Goal: Book appointment/travel/reservation

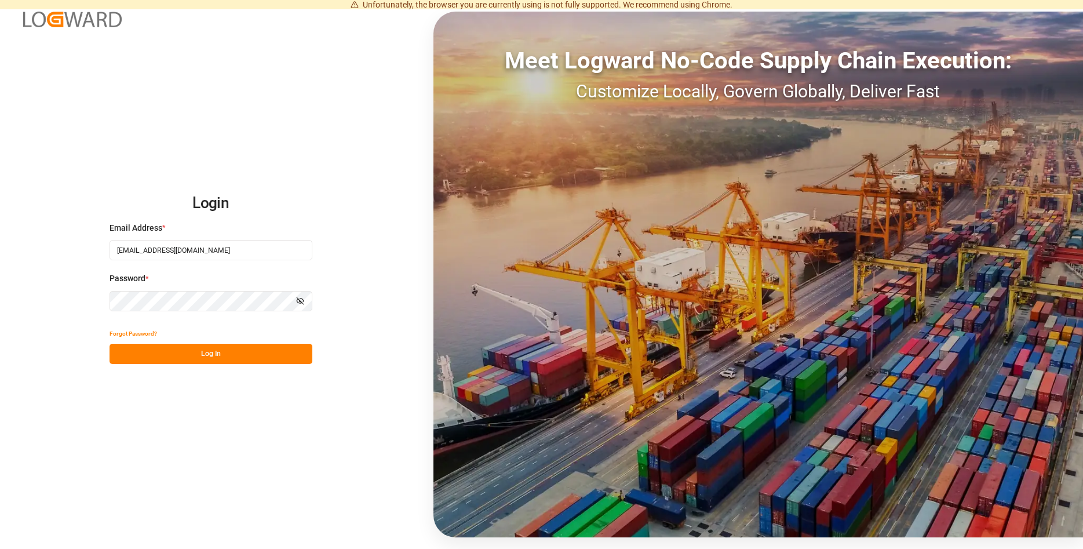
click at [223, 353] on button "Log In" at bounding box center [211, 354] width 203 height 20
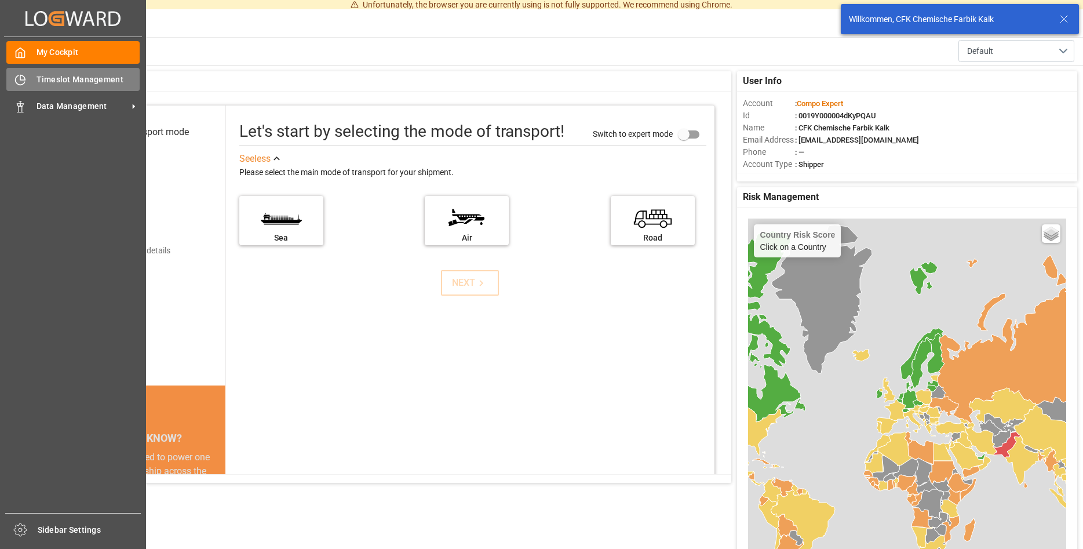
click at [74, 76] on span "Timeslot Management" at bounding box center [89, 80] width 104 height 12
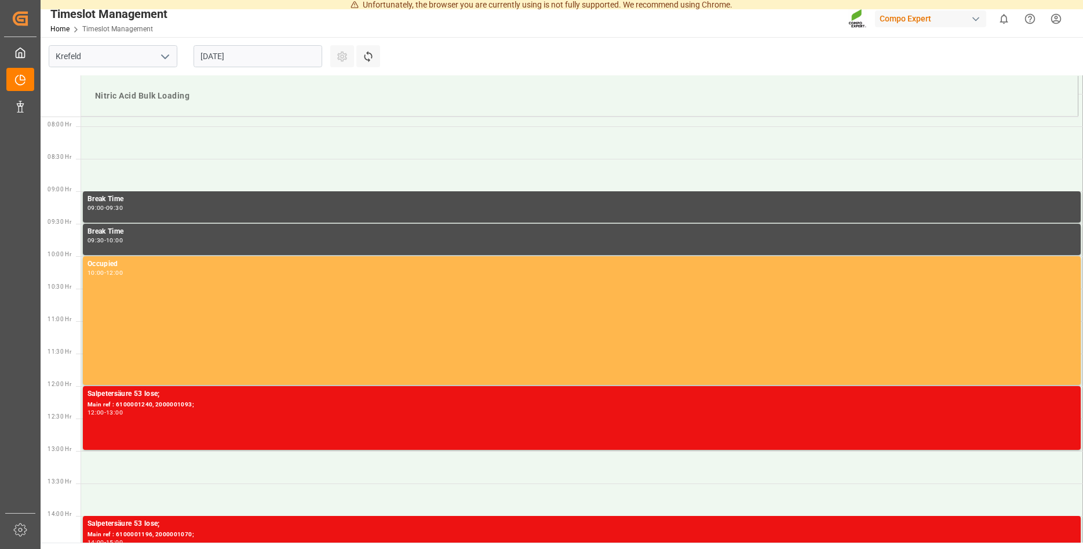
scroll to position [512, 0]
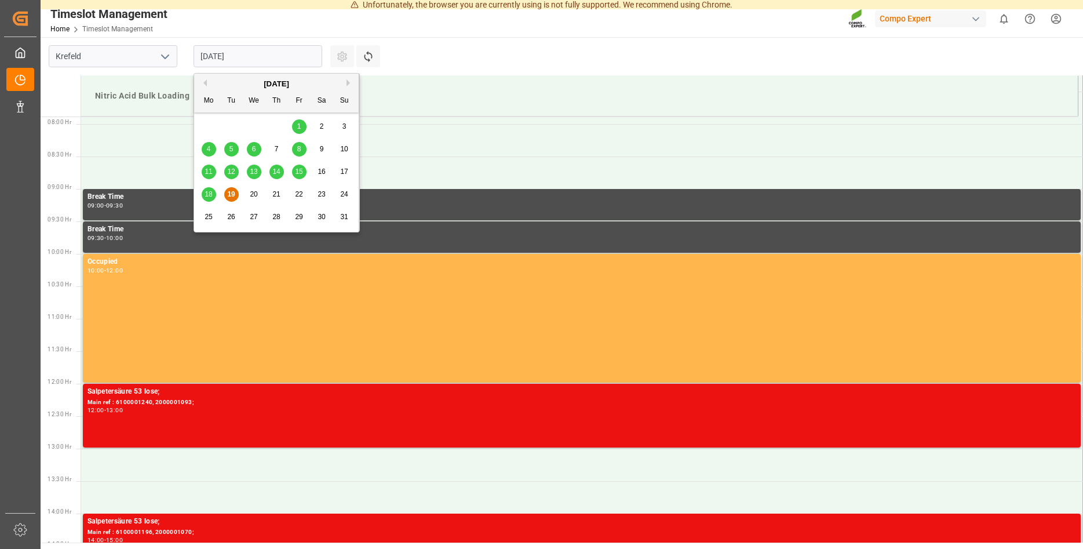
click at [267, 63] on input "[DATE]" at bounding box center [258, 56] width 129 height 22
click at [279, 194] on span "21" at bounding box center [276, 194] width 8 height 8
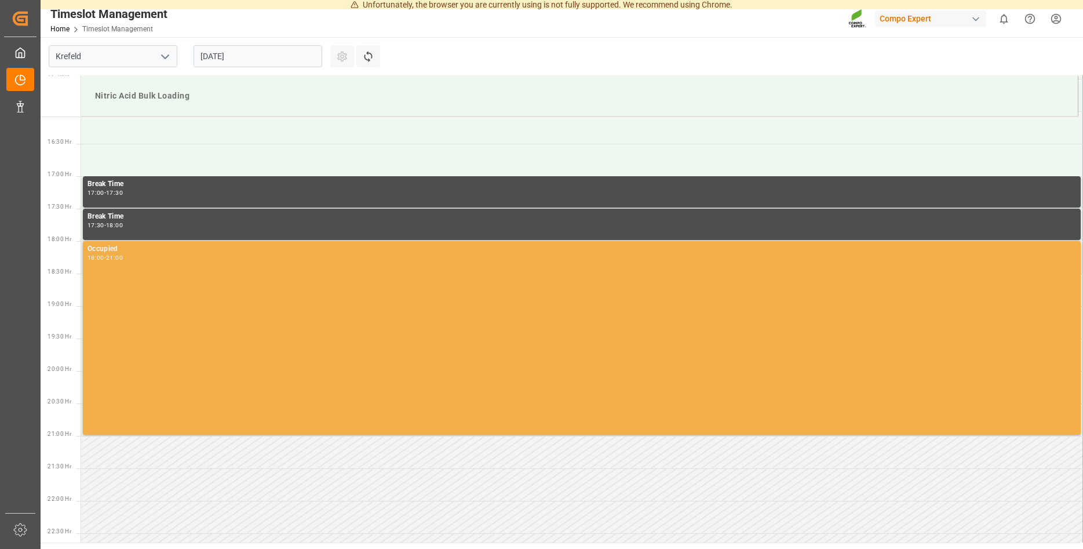
scroll to position [925, 0]
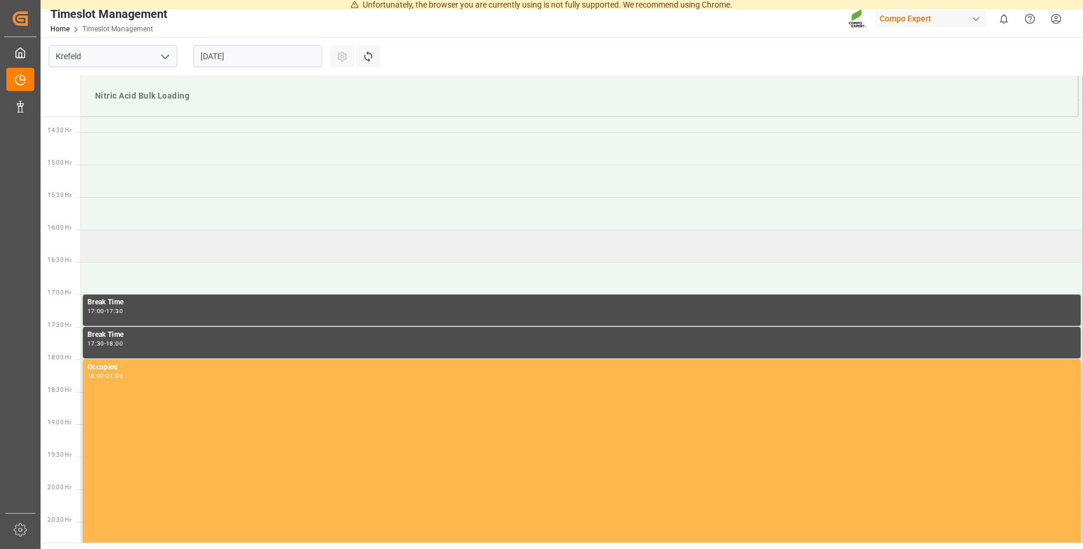
click at [102, 246] on td at bounding box center [582, 245] width 1002 height 32
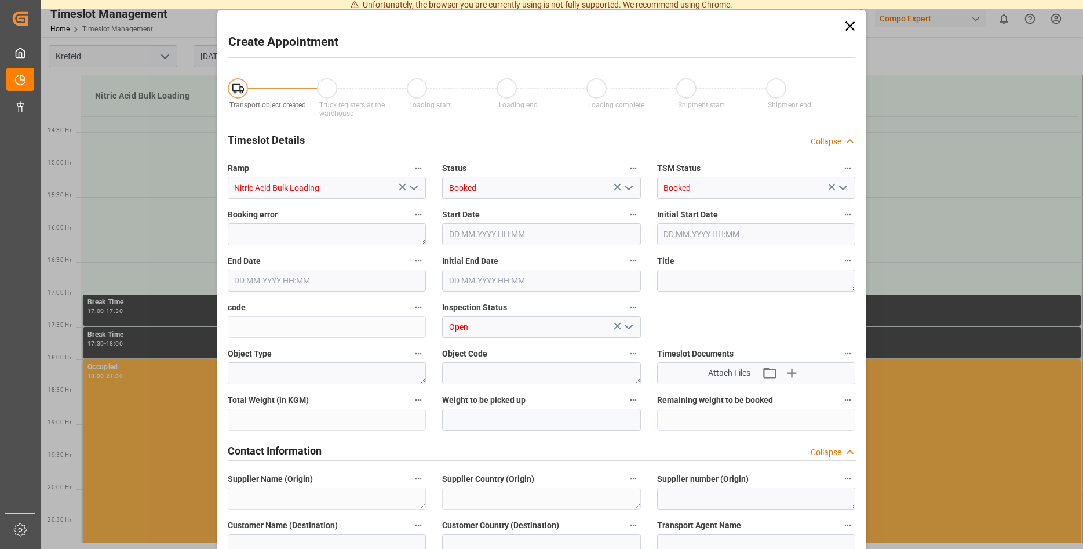
type input "Nitric Acid Bulk Loading"
type input "Booked"
type input "Open"
type input "21.08.2025 16:00"
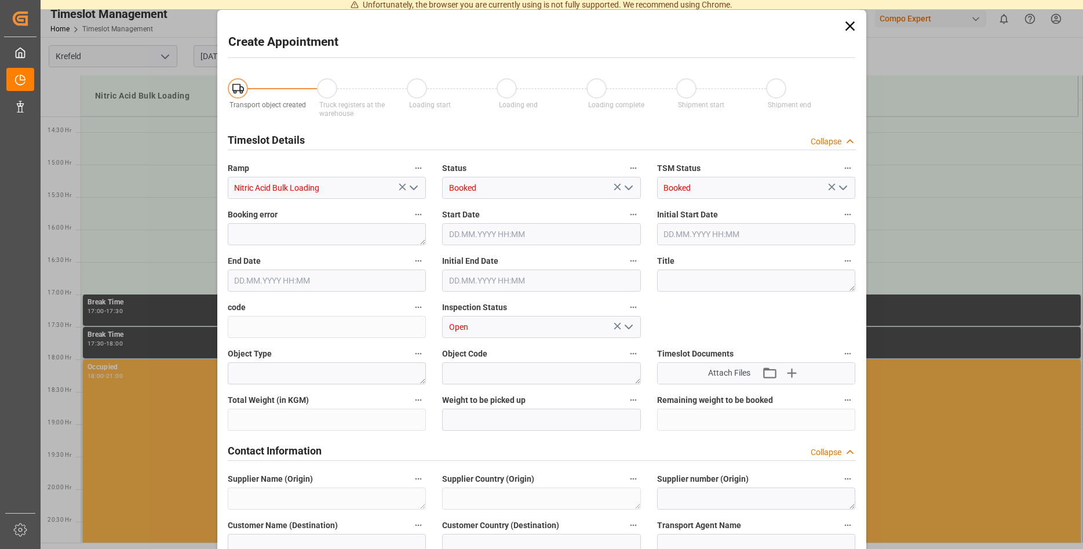
type input "21.08.2025 16:30"
click at [851, 26] on icon at bounding box center [849, 25] width 9 height 9
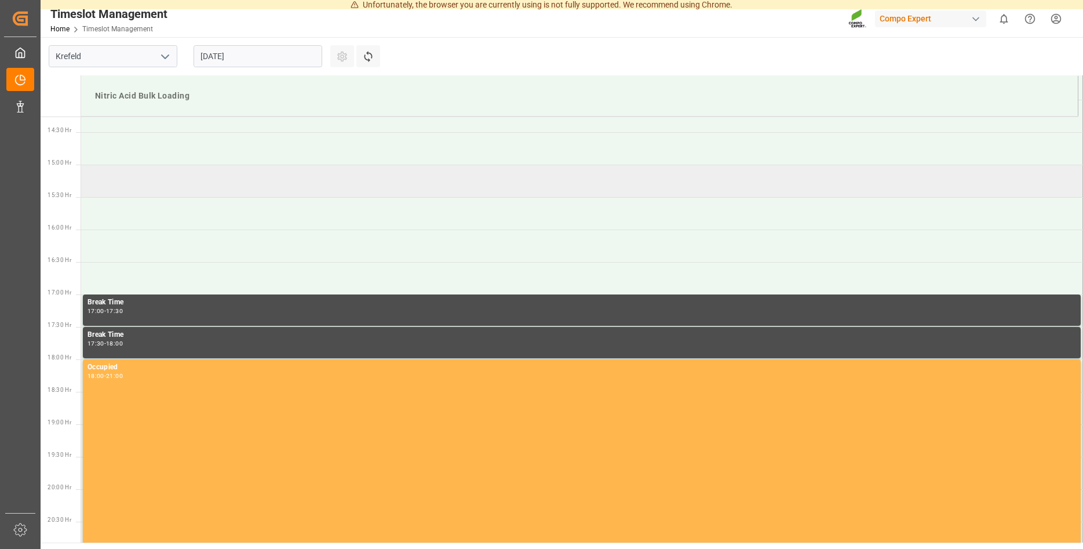
click at [108, 184] on td at bounding box center [582, 181] width 1002 height 32
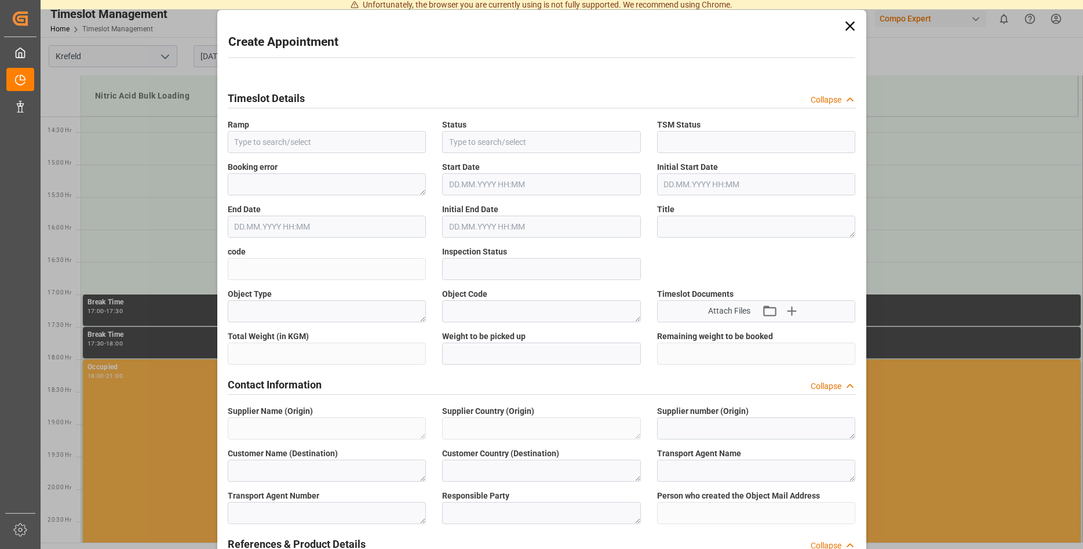
type input "Nitric Acid Bulk Loading"
type input "Booked"
type input "Open"
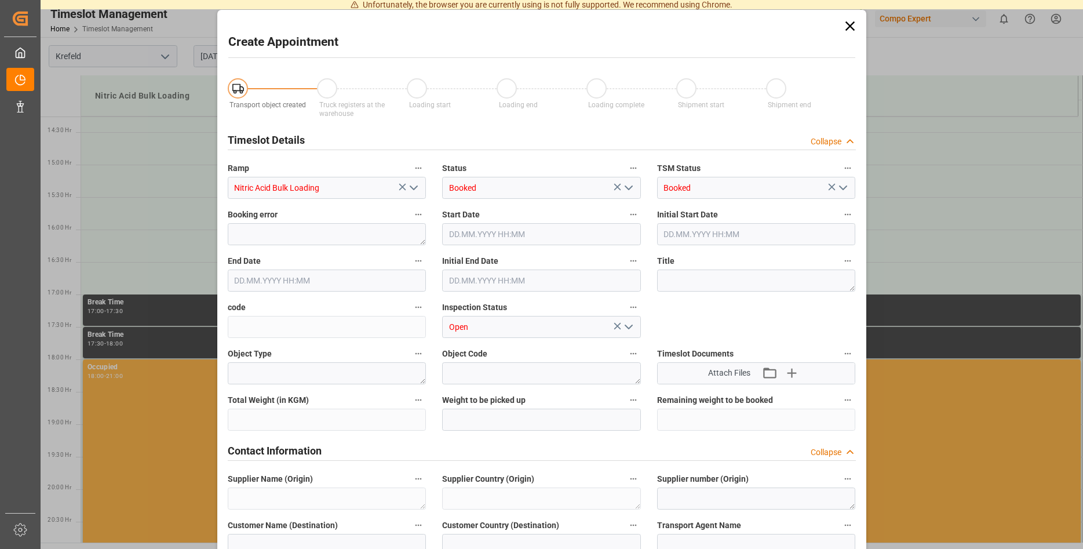
type input "[DATE] 15:00"
type input "[DATE] 15:30"
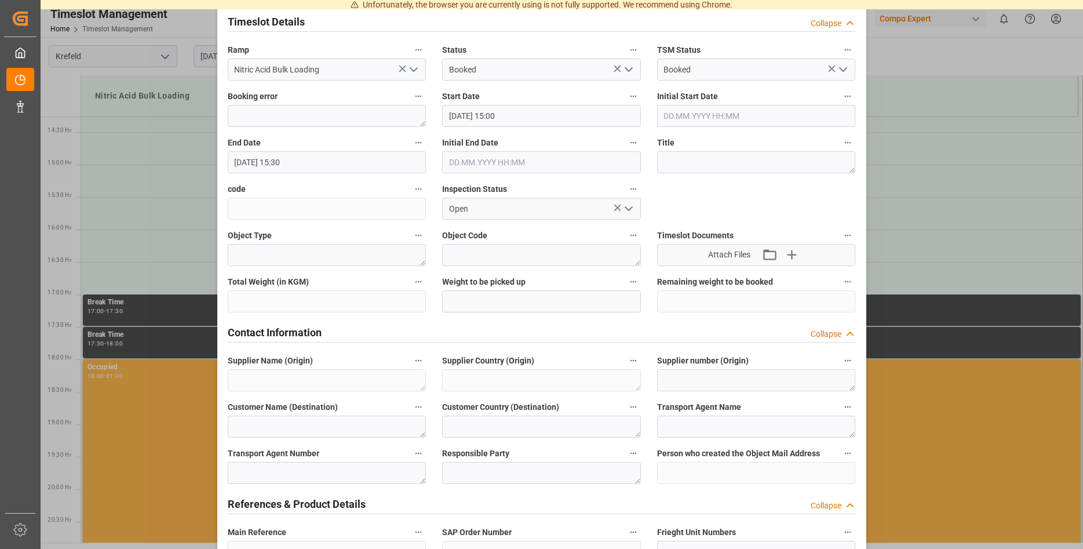
scroll to position [0, 0]
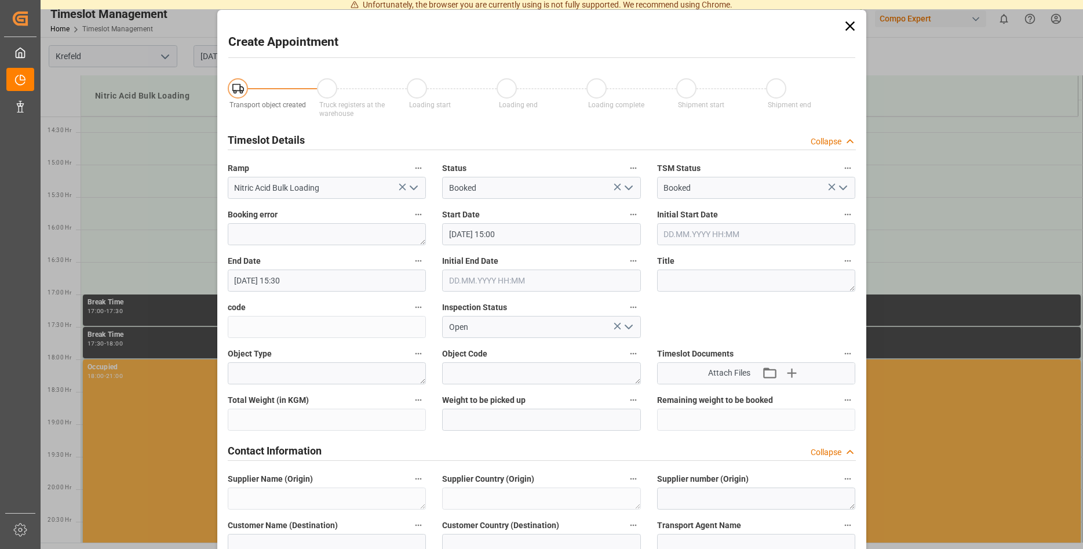
click at [854, 25] on icon at bounding box center [850, 26] width 16 height 16
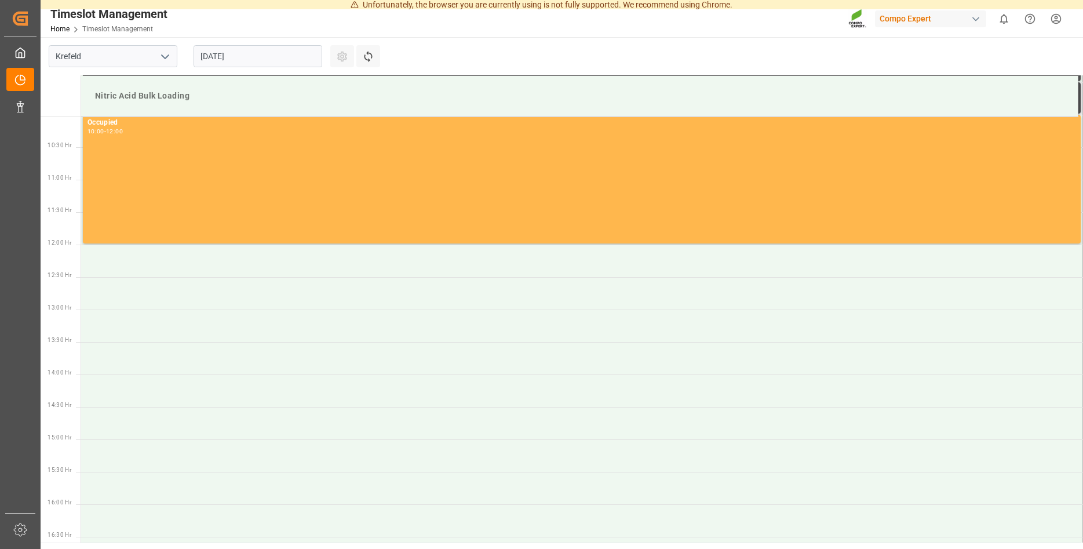
scroll to position [630, 0]
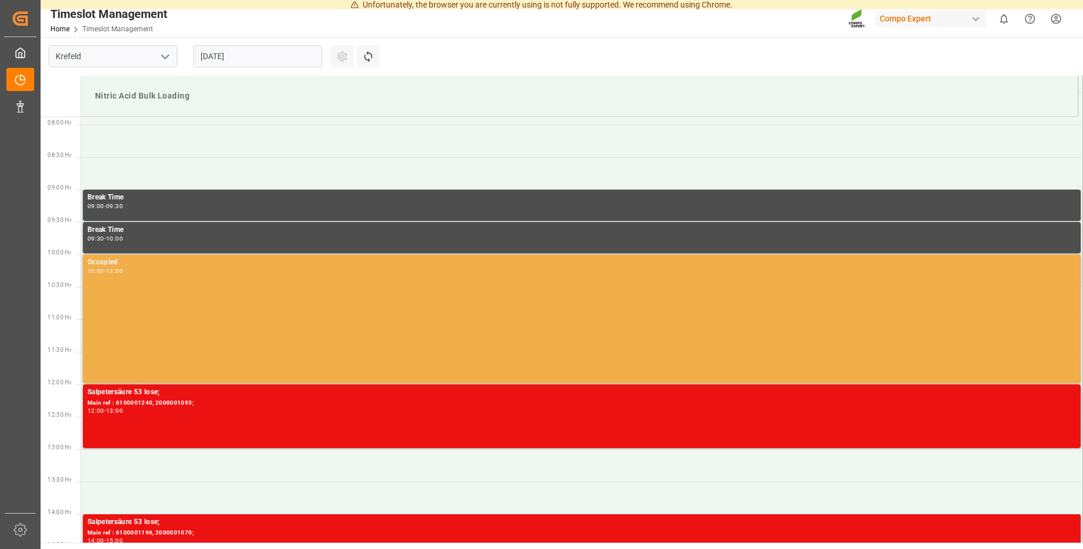
scroll to position [512, 0]
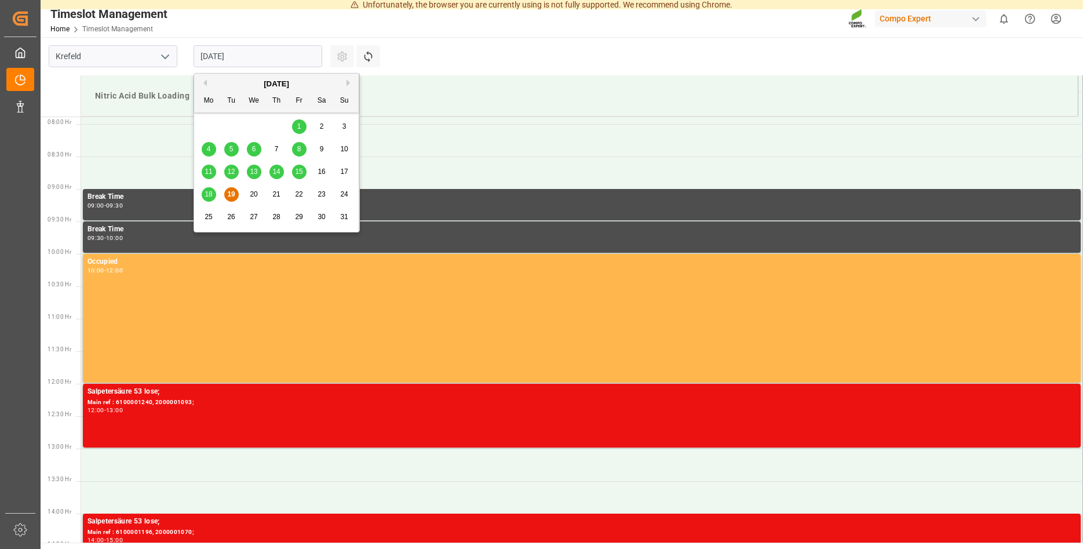
click at [232, 60] on input "[DATE]" at bounding box center [258, 56] width 129 height 22
click at [278, 192] on span "21" at bounding box center [276, 194] width 8 height 8
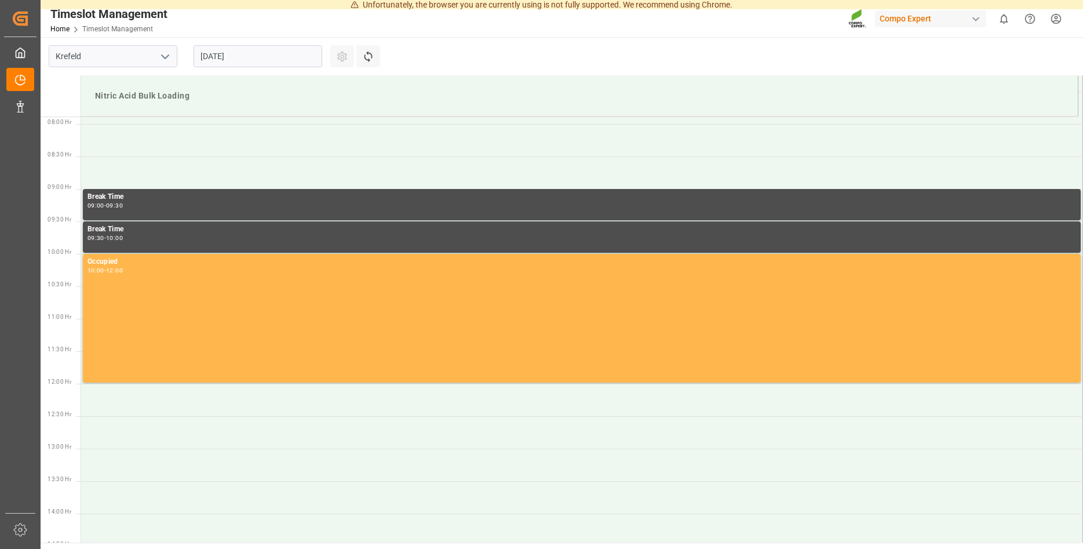
scroll to position [807, 0]
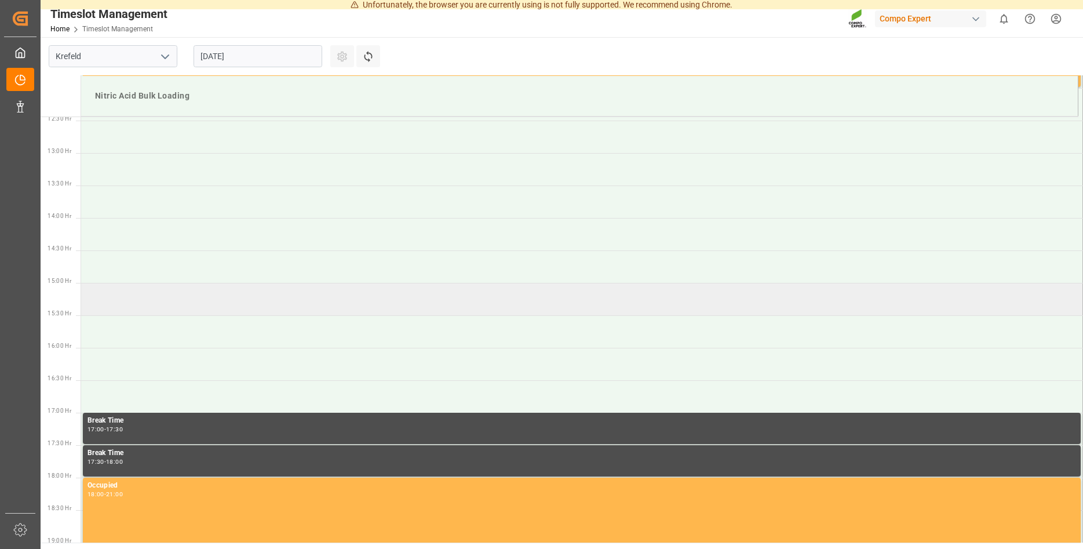
click at [116, 304] on td at bounding box center [582, 299] width 1002 height 32
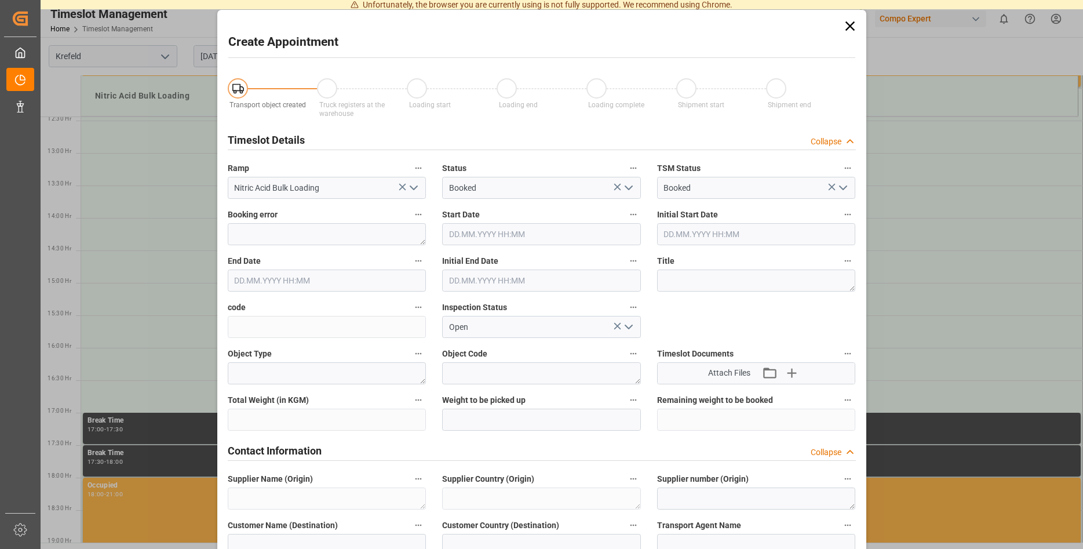
type input "[DATE] 15:00"
type input "[DATE] 15:30"
click at [846, 26] on icon at bounding box center [850, 26] width 16 height 16
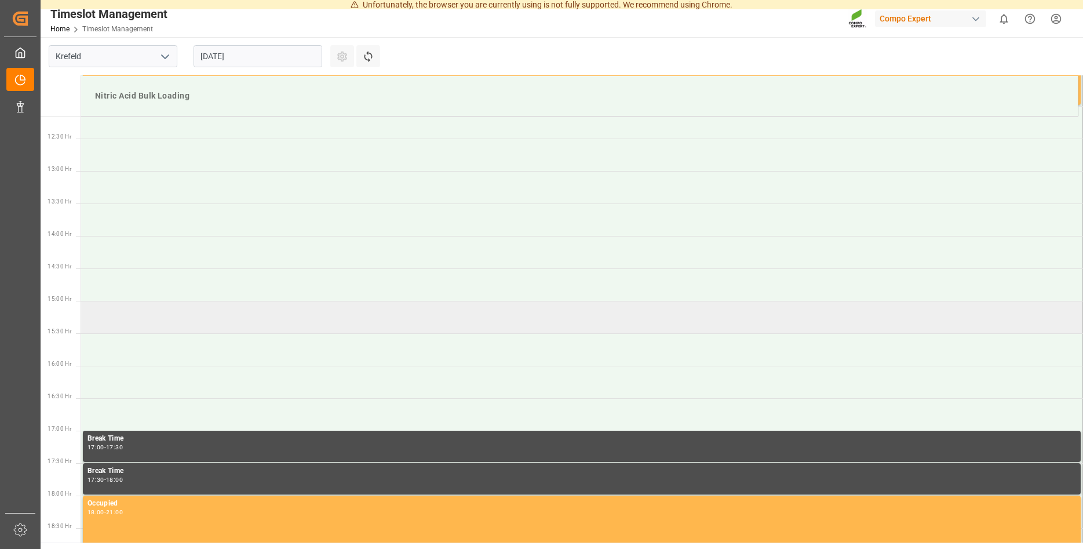
scroll to position [807, 0]
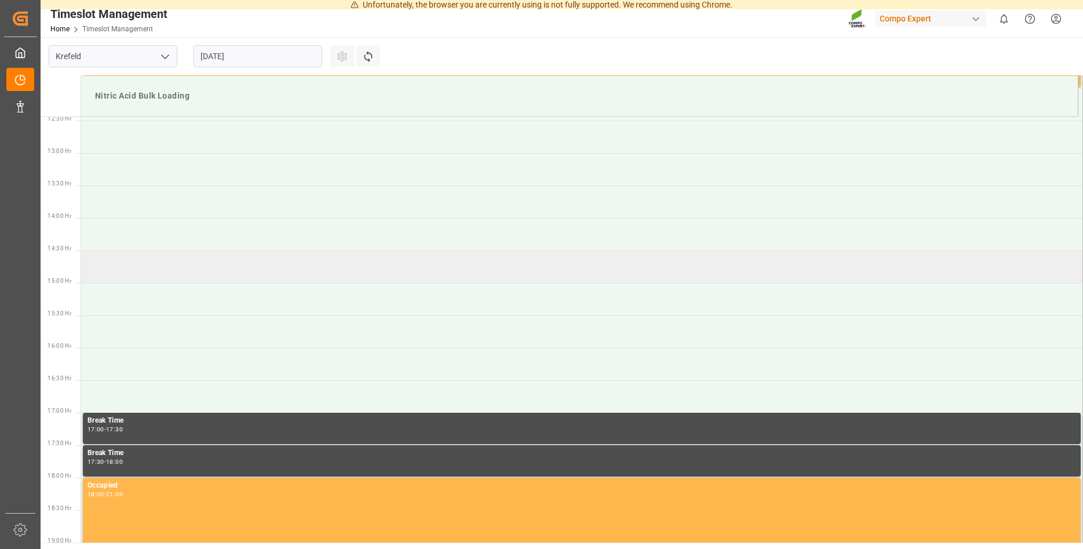
click at [112, 268] on td at bounding box center [582, 266] width 1002 height 32
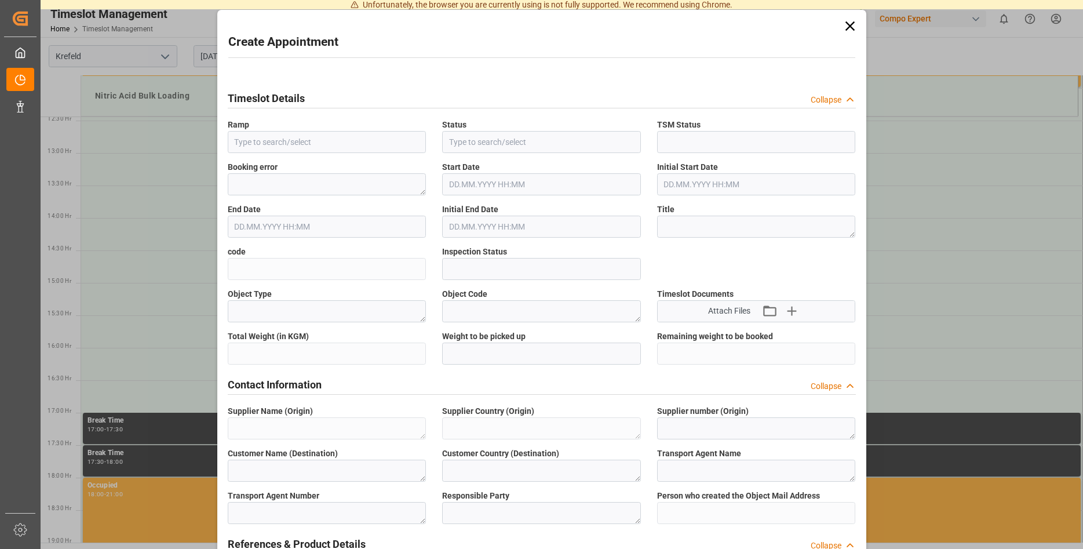
type input "Nitric Acid Bulk Loading"
type input "Booked"
type input "Open"
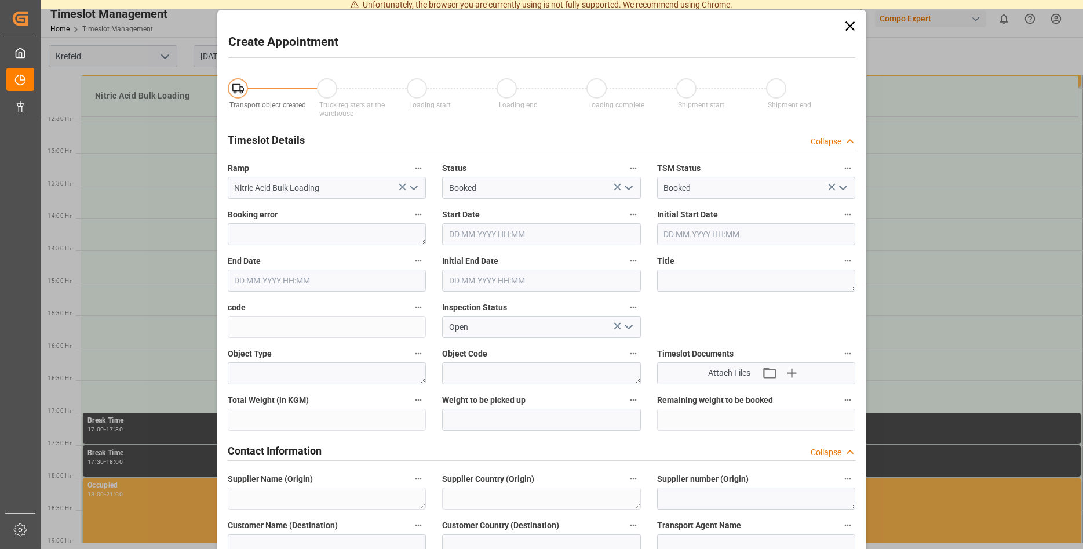
type input "[DATE] 14:30"
type input "[DATE] 15:00"
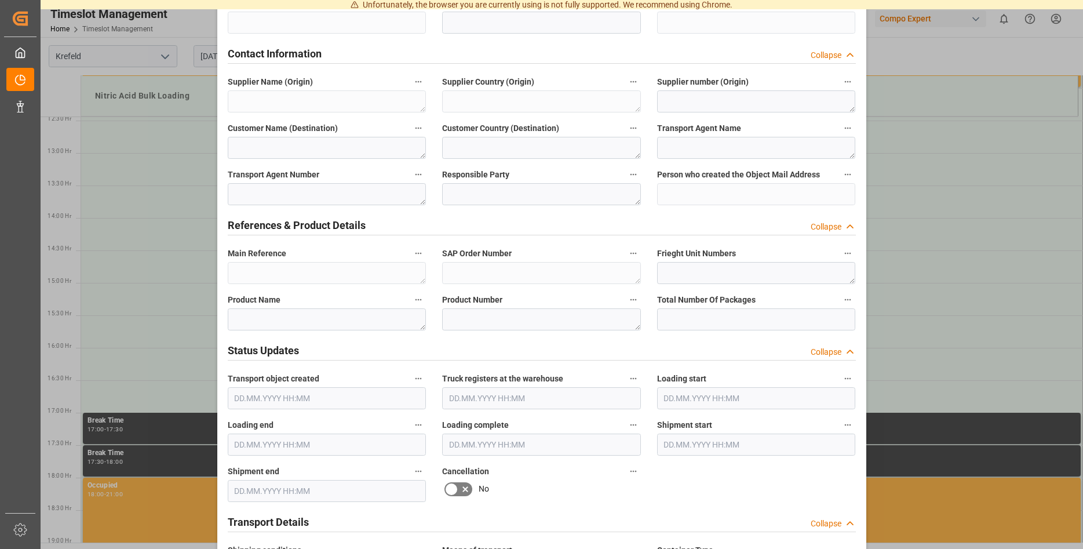
scroll to position [414, 0]
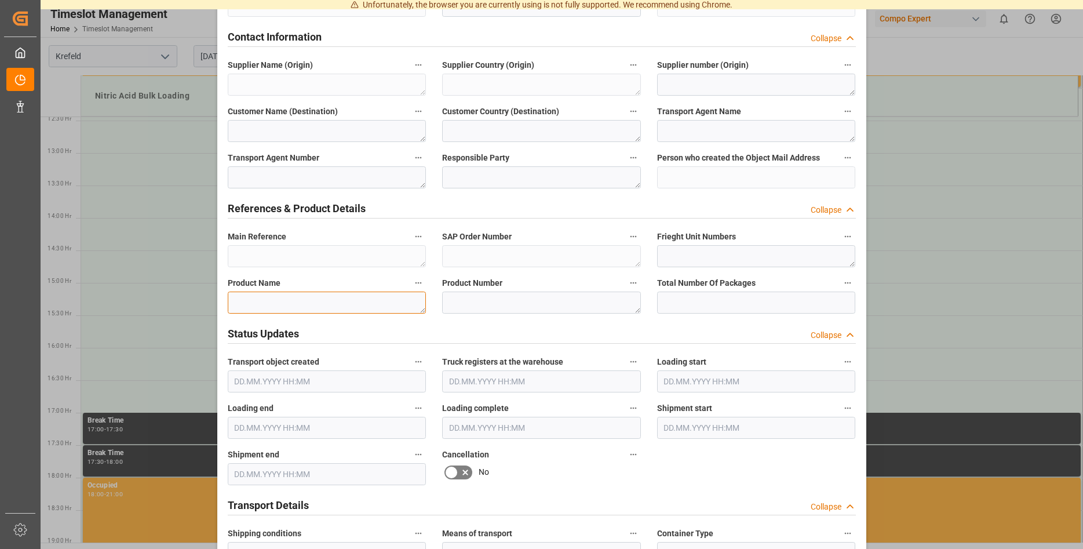
click at [364, 302] on textarea at bounding box center [327, 302] width 199 height 22
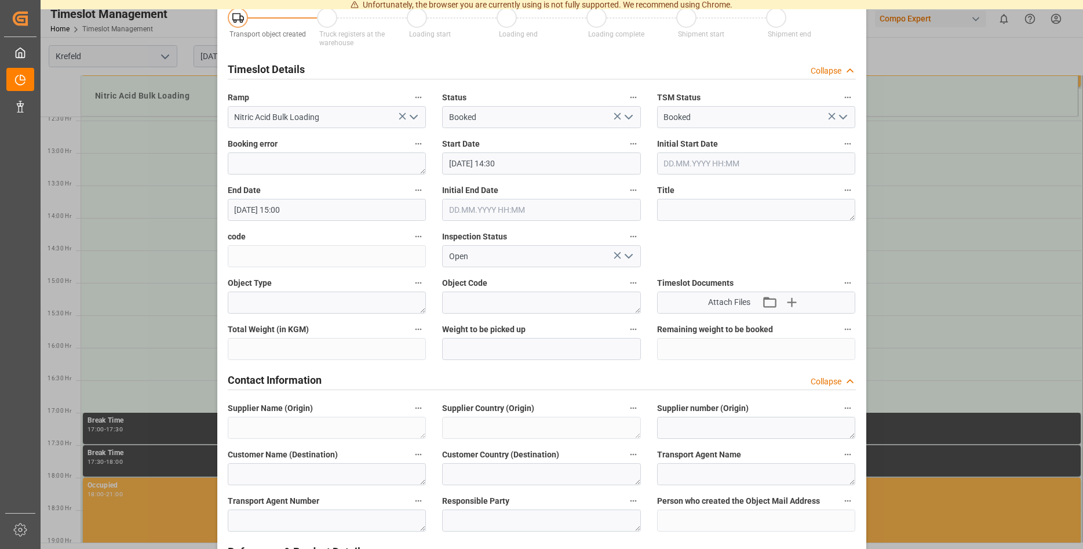
scroll to position [55, 0]
